Goal: Transaction & Acquisition: Purchase product/service

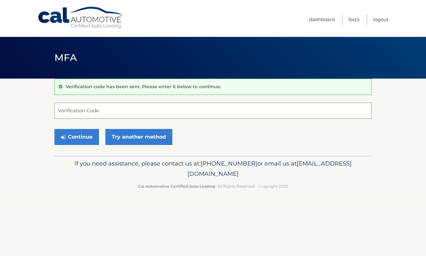
click at [197, 110] on input "Verification Code" at bounding box center [212, 111] width 317 height 16
click at [150, 133] on link "Try another method" at bounding box center [138, 137] width 67 height 16
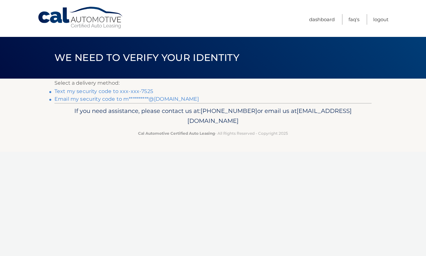
click at [119, 92] on link "Text my security code to xxx-xxx-7525" at bounding box center [103, 91] width 99 height 6
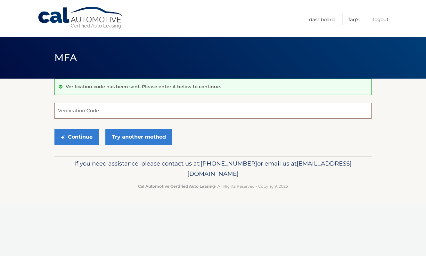
click at [113, 106] on input "Verification Code" at bounding box center [212, 111] width 317 height 16
type input "6"
type input "764761"
click at [80, 138] on button "Continue" at bounding box center [76, 137] width 45 height 16
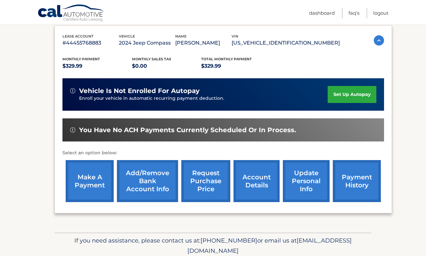
scroll to position [109, 0]
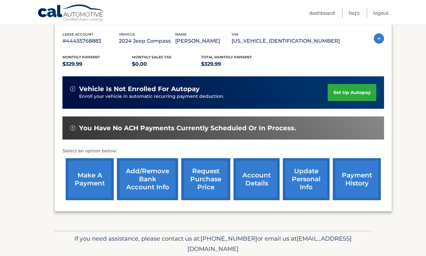
click at [97, 187] on link "make a payment" at bounding box center [90, 179] width 48 height 42
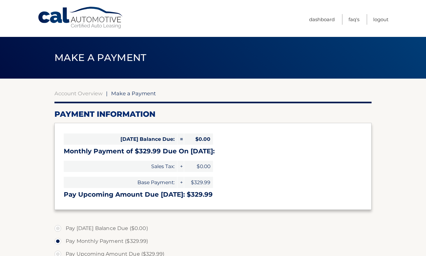
select select "MDU0NTRkYTgtMTBkYi00ZWMxLTgzNmItZGNjNGIwM2JkNzQy"
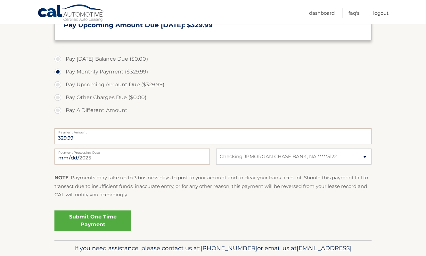
scroll to position [170, 0]
click at [99, 214] on link "Submit One Time Payment" at bounding box center [92, 220] width 77 height 21
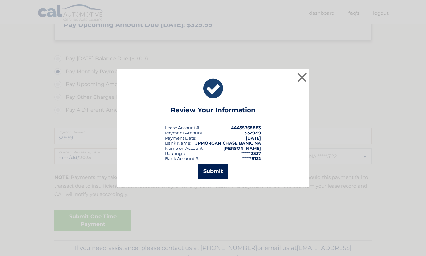
click at [222, 176] on button "Submit" at bounding box center [213, 170] width 30 height 15
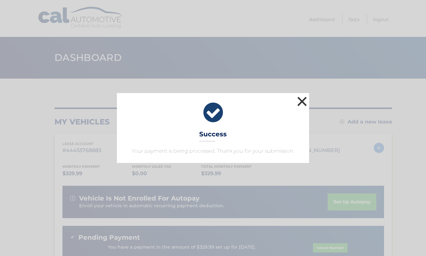
click at [302, 100] on button "×" at bounding box center [302, 101] width 13 height 13
